Goal: Check status: Check status

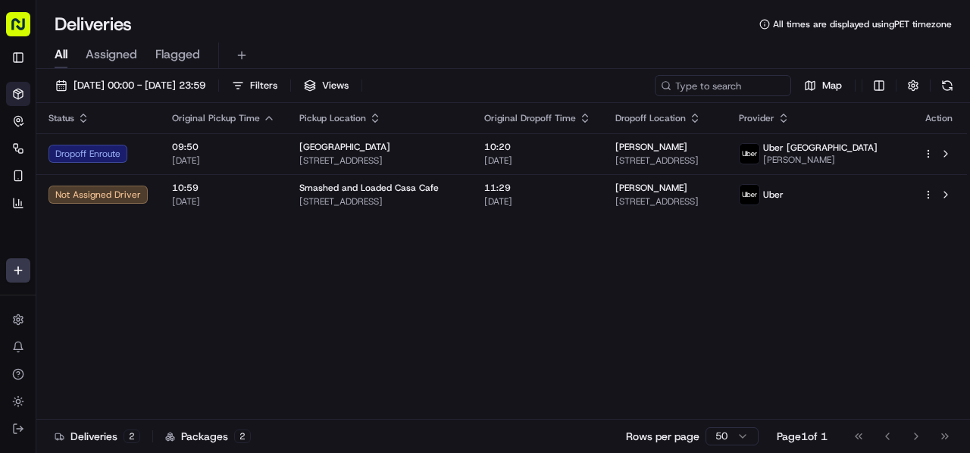
click at [591, 115] on icon "button" at bounding box center [585, 118] width 12 height 12
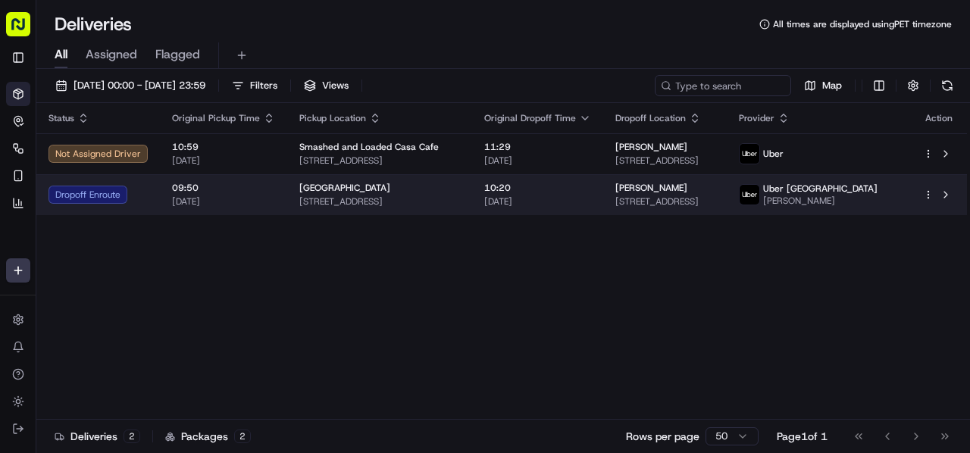
click at [472, 193] on td "[GEOGRAPHIC_DATA] [STREET_ADDRESS]" at bounding box center [379, 194] width 185 height 41
click at [368, 179] on td "[GEOGRAPHIC_DATA] [STREET_ADDRESS]" at bounding box center [379, 194] width 185 height 41
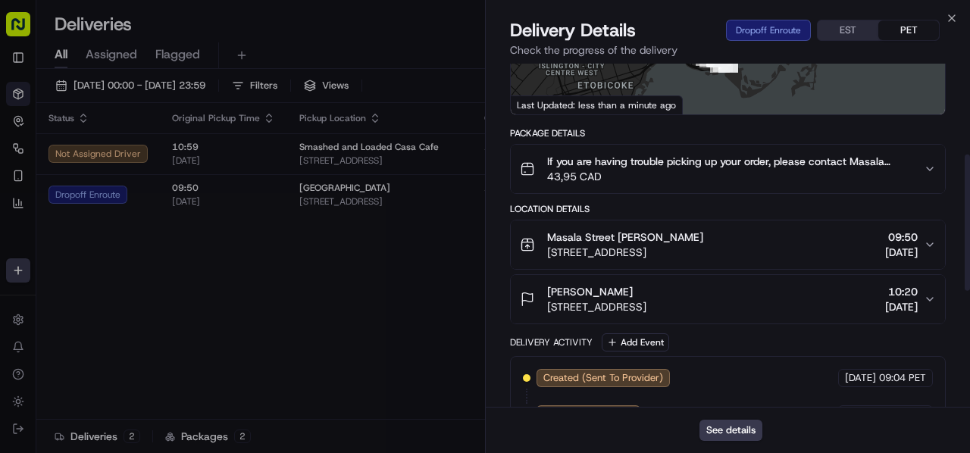
scroll to position [303, 0]
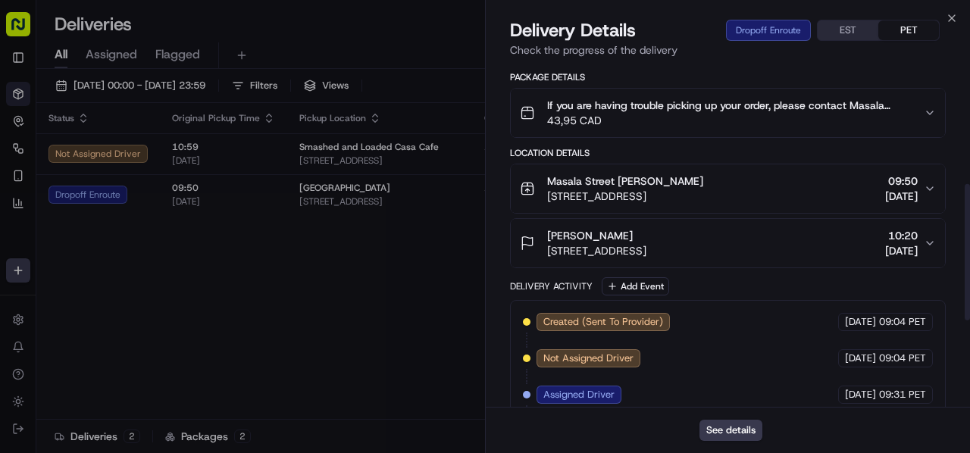
click at [885, 243] on span "[DATE]" at bounding box center [901, 250] width 33 height 15
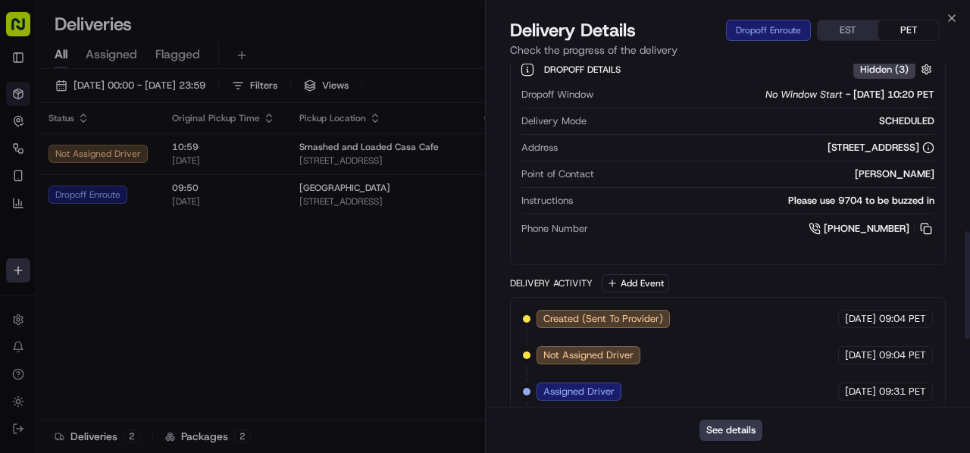
scroll to position [531, 0]
click at [928, 220] on button at bounding box center [926, 228] width 17 height 17
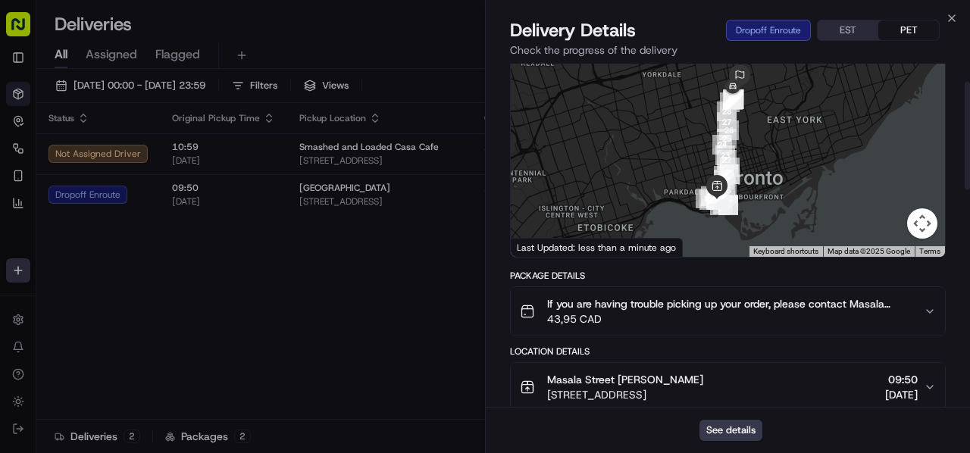
scroll to position [0, 0]
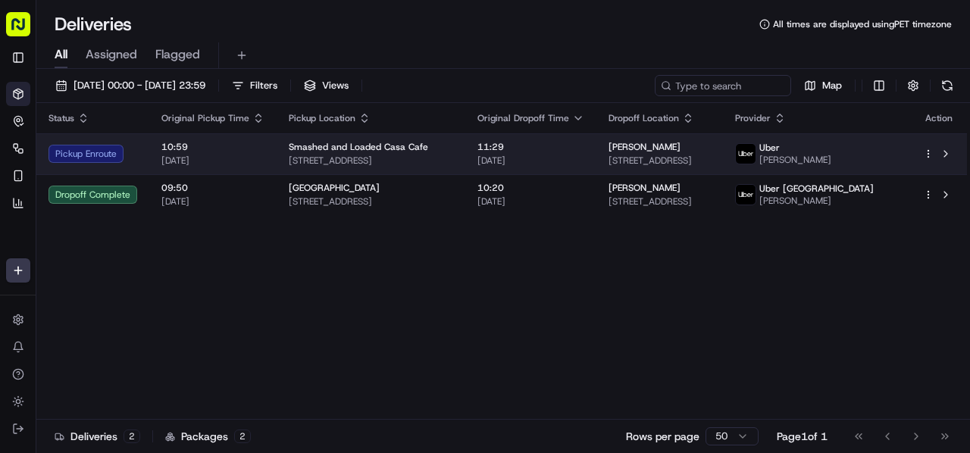
click at [427, 149] on div "Smashed and Loaded Casa Cafe" at bounding box center [371, 147] width 164 height 12
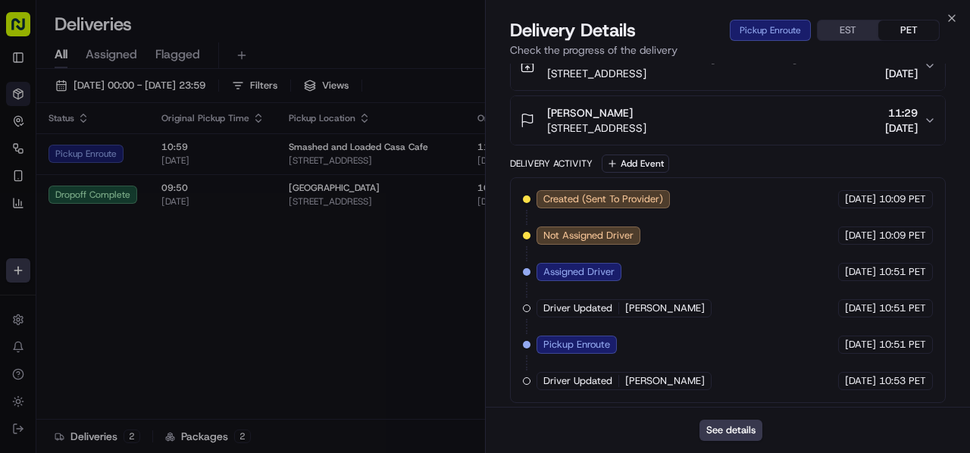
scroll to position [111, 0]
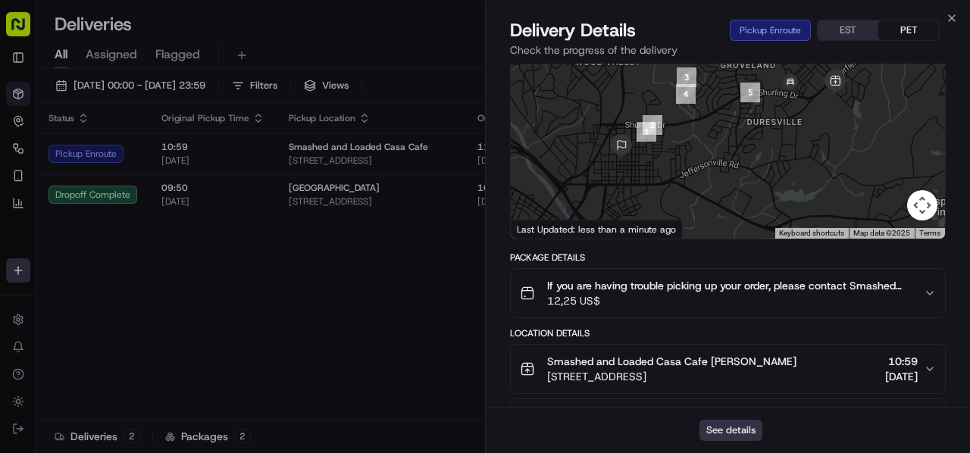
click at [713, 431] on button "See details" at bounding box center [731, 430] width 63 height 21
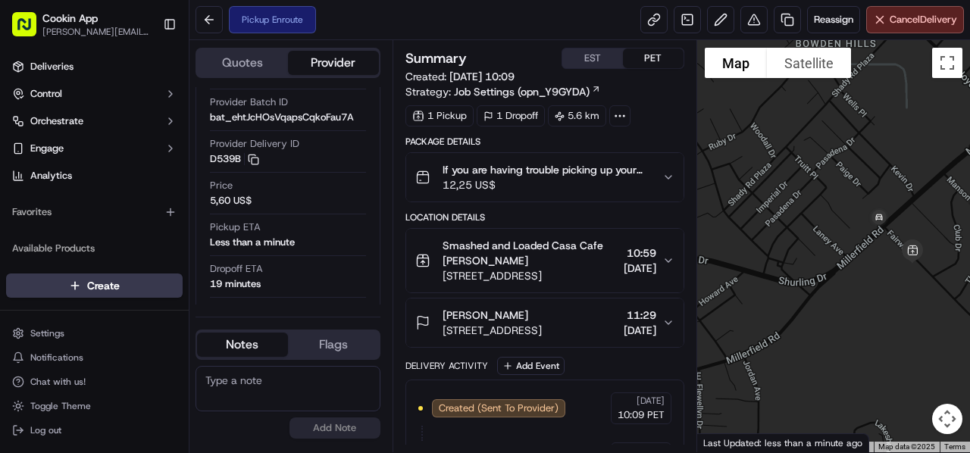
scroll to position [236, 0]
